Goal: Transaction & Acquisition: Purchase product/service

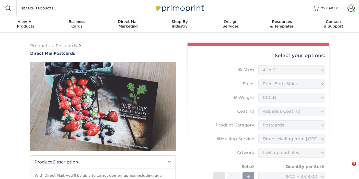
select select "4.00x6.00"
select select "9b7272e0-d6c8-4c3c-8e97-d3a1bcdab858"
select select "a6168217-5e32-4a88-916a-3bc659bf0bc8"
select select "upload"
select select "1500 – $318.00"
